Goal: Book appointment/travel/reservation

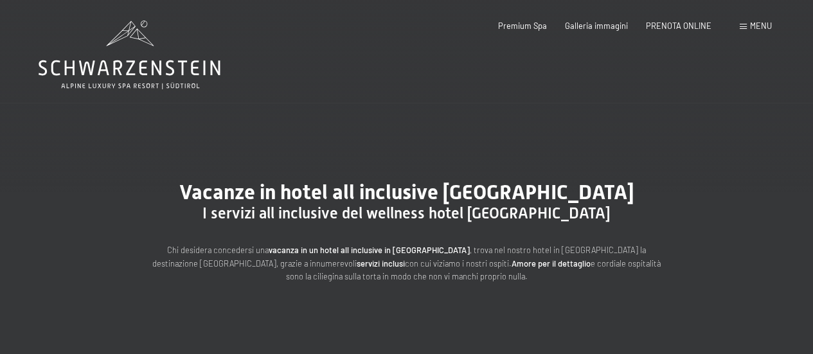
click at [138, 62] on icon at bounding box center [130, 55] width 182 height 69
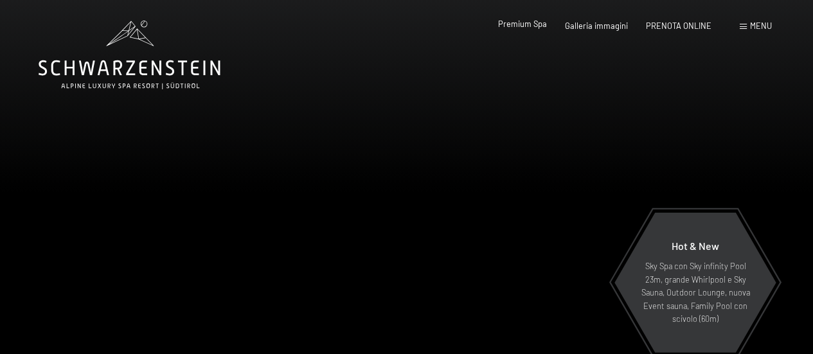
click at [524, 25] on span "Premium Spa" at bounding box center [522, 24] width 49 height 10
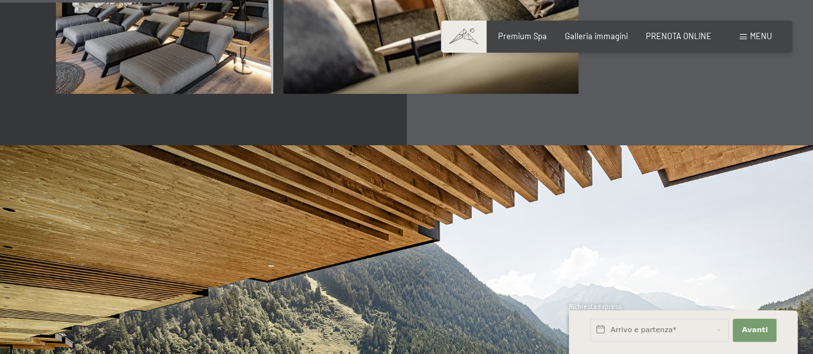
scroll to position [1605, 0]
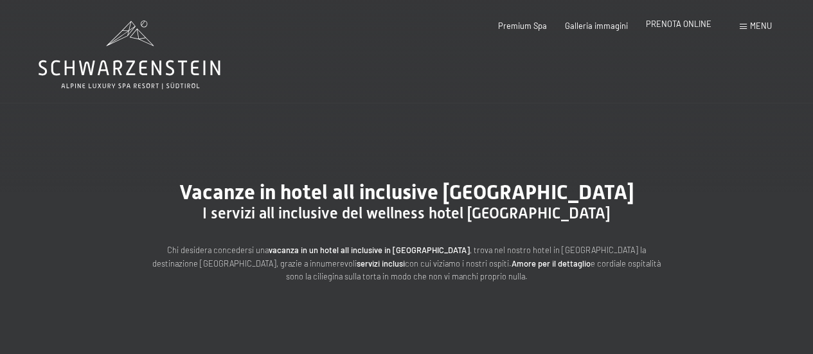
click at [684, 26] on span "PRENOTA ONLINE" at bounding box center [679, 24] width 66 height 10
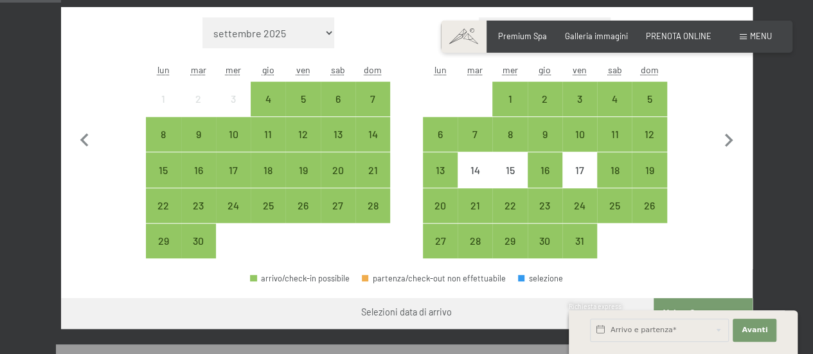
scroll to position [337, 0]
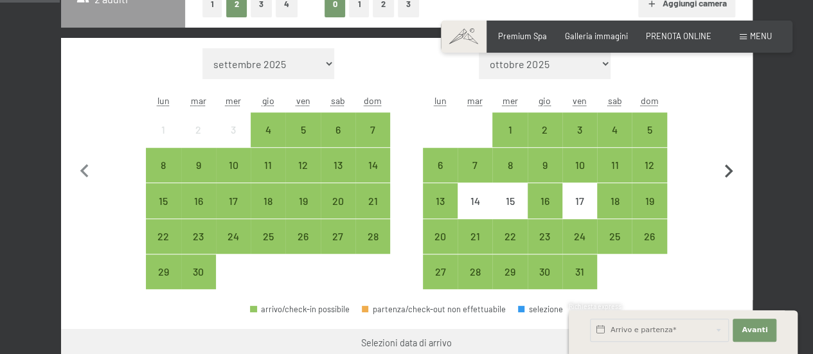
click at [729, 174] on icon "button" at bounding box center [729, 171] width 8 height 13
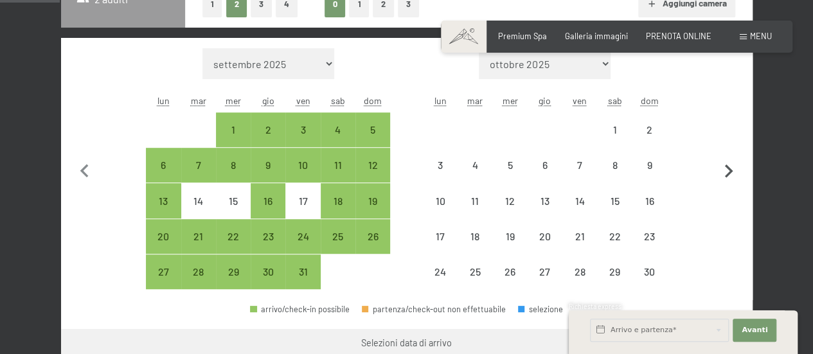
select select "[DATE]"
click at [729, 174] on icon "button" at bounding box center [729, 171] width 8 height 13
select select "[DATE]"
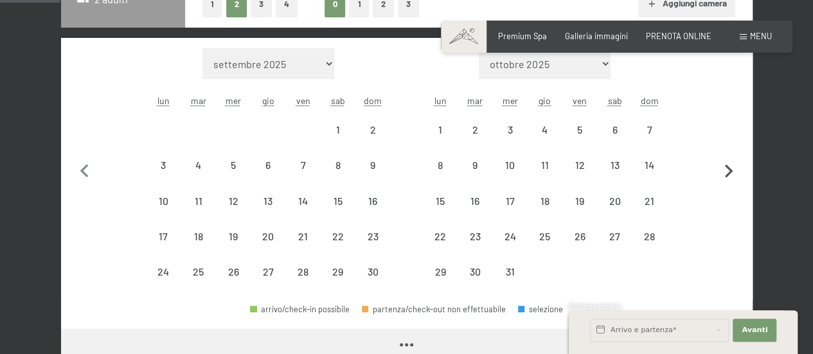
click at [729, 174] on icon "button" at bounding box center [729, 171] width 8 height 13
select select "[DATE]"
click at [729, 174] on icon "button" at bounding box center [729, 171] width 8 height 13
select select "[DATE]"
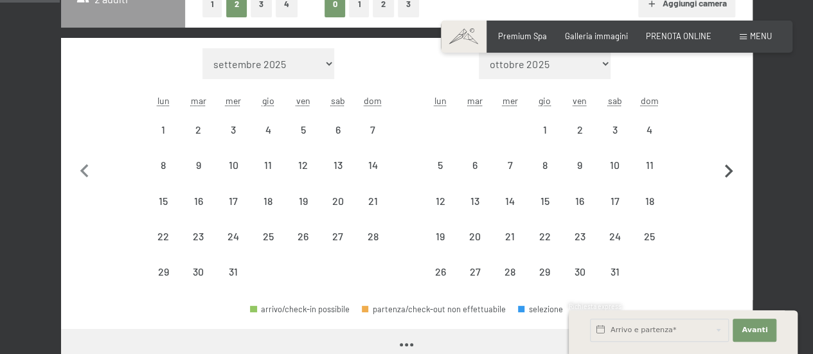
select select "[DATE]"
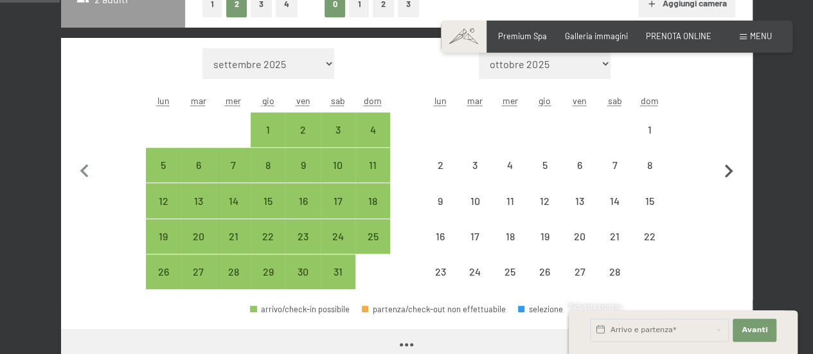
select select "[DATE]"
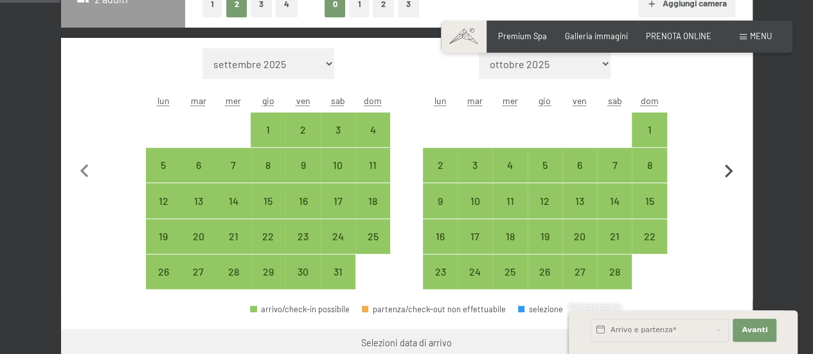
click at [729, 174] on icon "button" at bounding box center [729, 171] width 8 height 13
select select "[DATE]"
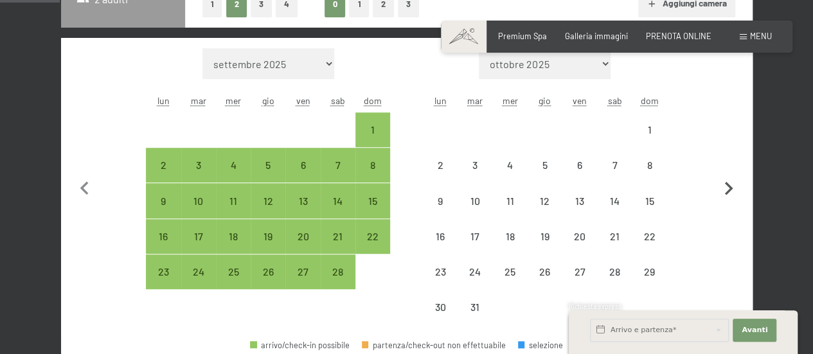
select select "[DATE]"
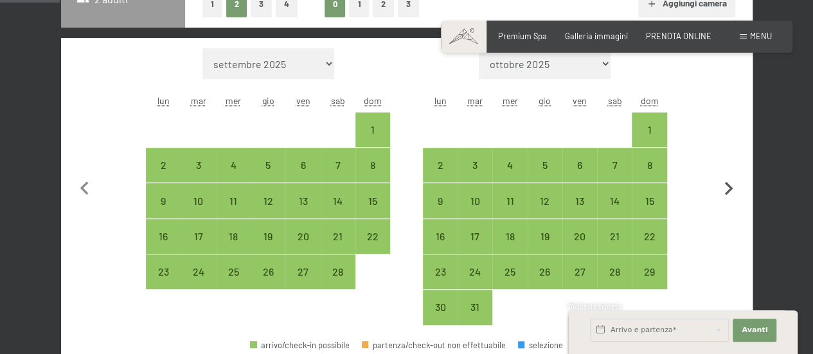
click at [729, 174] on button "button" at bounding box center [728, 186] width 27 height 277
select select "[DATE]"
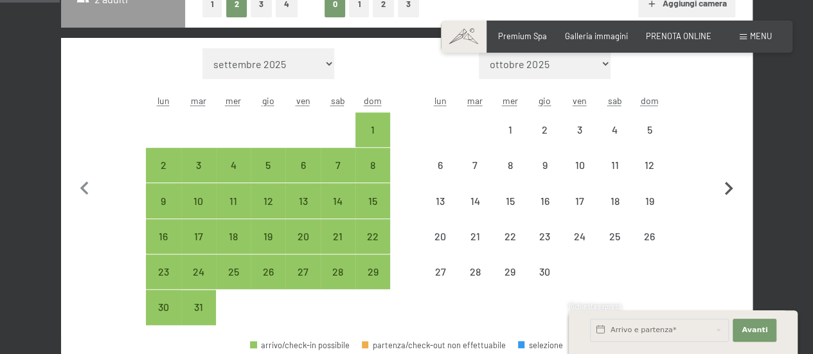
select select "[DATE]"
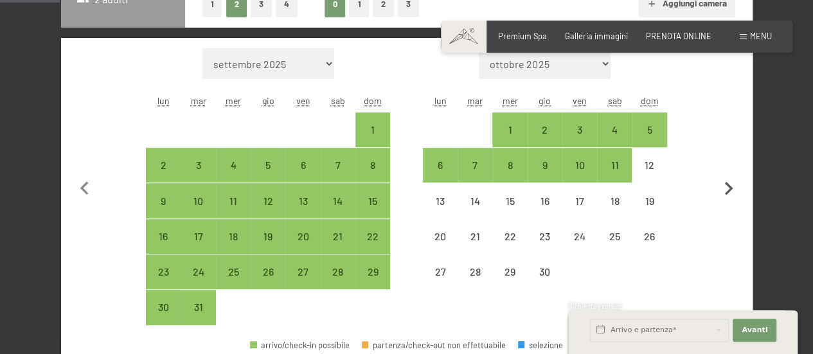
click at [730, 179] on icon "button" at bounding box center [728, 188] width 27 height 27
select select "[DATE]"
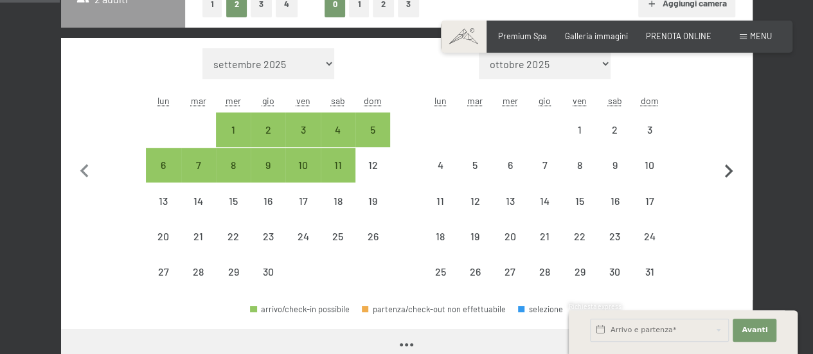
select select "[DATE]"
click at [91, 165] on icon "button" at bounding box center [84, 171] width 27 height 27
select select "[DATE]"
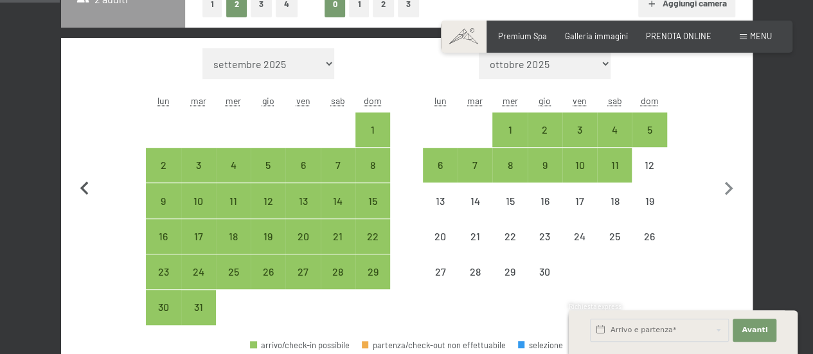
click at [91, 165] on button "button" at bounding box center [84, 186] width 27 height 277
select select "[DATE]"
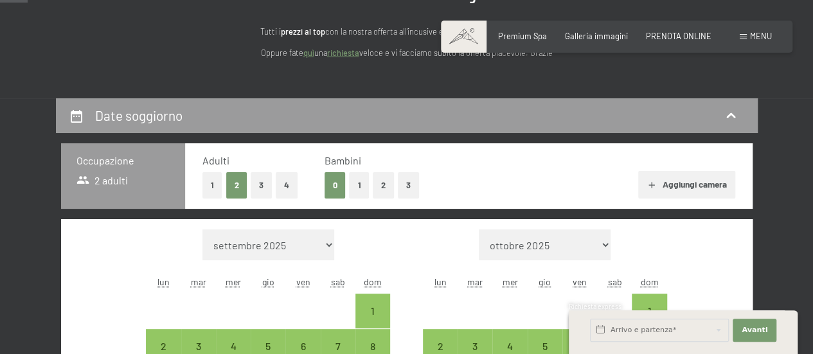
scroll to position [0, 0]
